Goal: Task Accomplishment & Management: Manage account settings

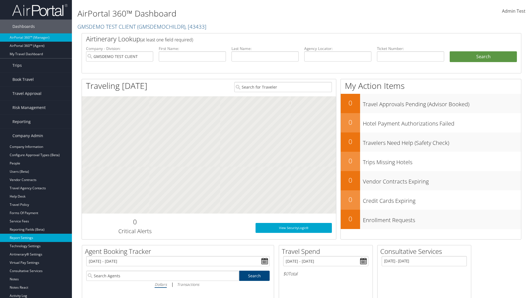
click at [36, 238] on link "Report Settings" at bounding box center [36, 238] width 72 height 8
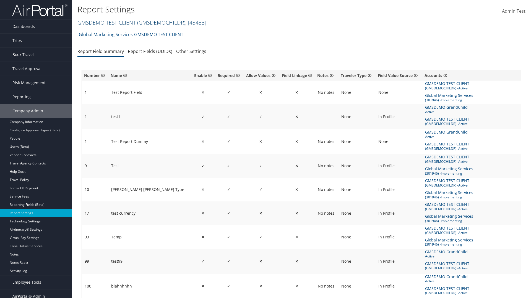
click at [106, 22] on link "GMSDEMO TEST CLIENT ( GMSDEMOCHILDR ) , [ 43433 ]" at bounding box center [141, 22] width 129 height 7
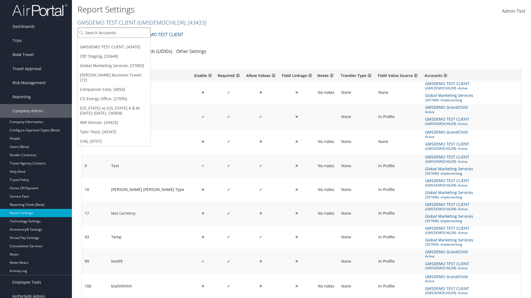
click at [114, 33] on input "search" at bounding box center [114, 33] width 73 height 10
type input "CBTSTG"
click at [114, 43] on div "CBT Staging (CBTSTG), [32649]" at bounding box center [114, 42] width 79 height 5
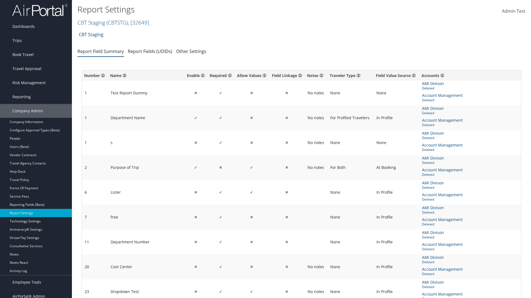
click at [432, 84] on span "AMI Divison" at bounding box center [433, 84] width 23 height 6
